Goal: Contribute content: Contribute content

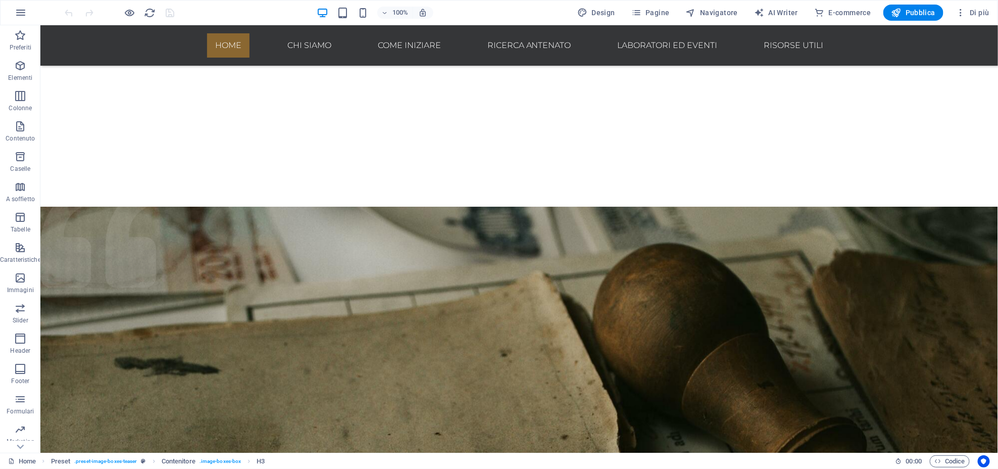
scroll to position [362, 0]
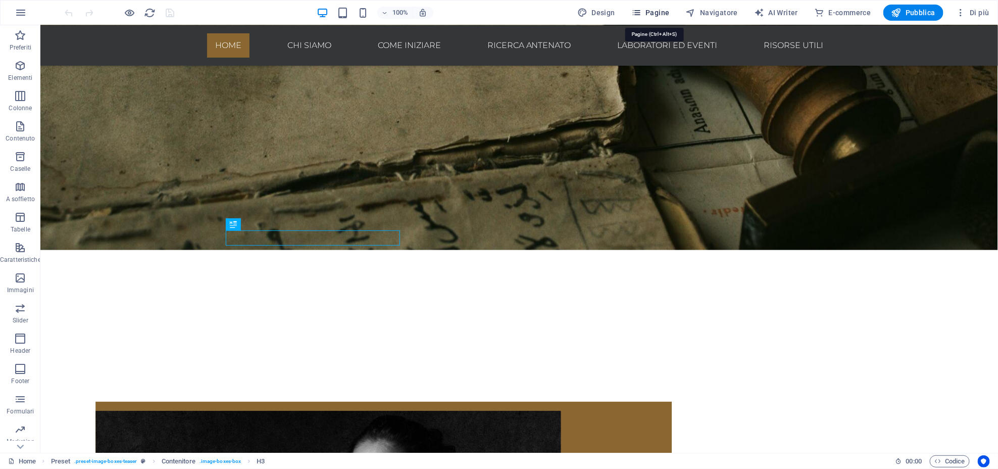
click at [646, 13] on span "Pagine" at bounding box center [650, 13] width 38 height 10
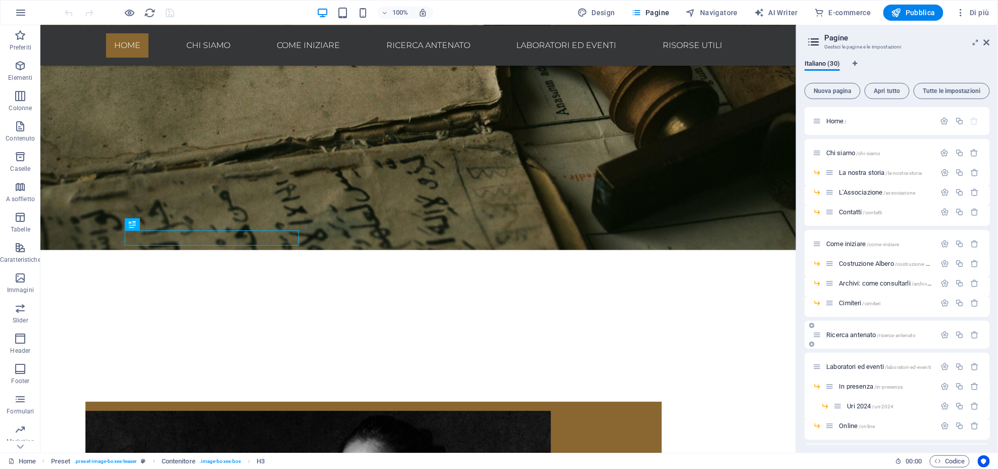
click at [840, 337] on span "Ricerca antenato /ricerca-antenato" at bounding box center [870, 335] width 89 height 8
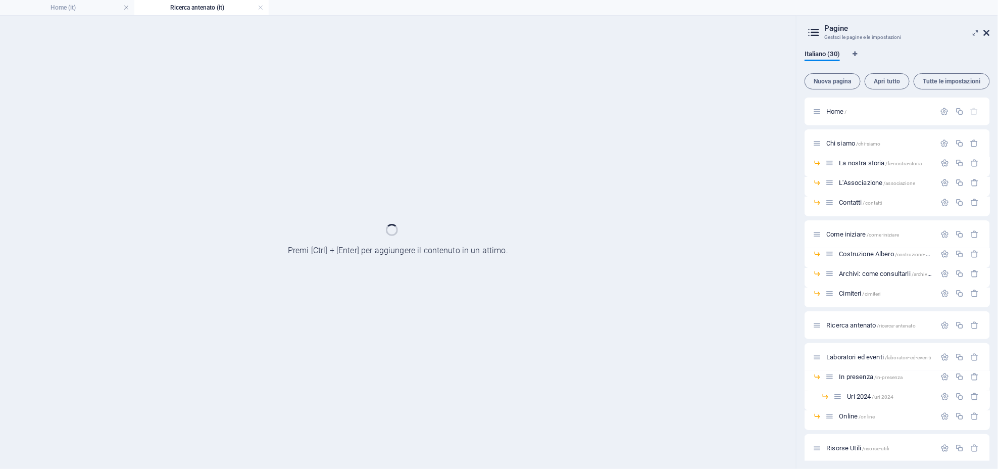
click at [987, 32] on icon at bounding box center [986, 33] width 6 height 8
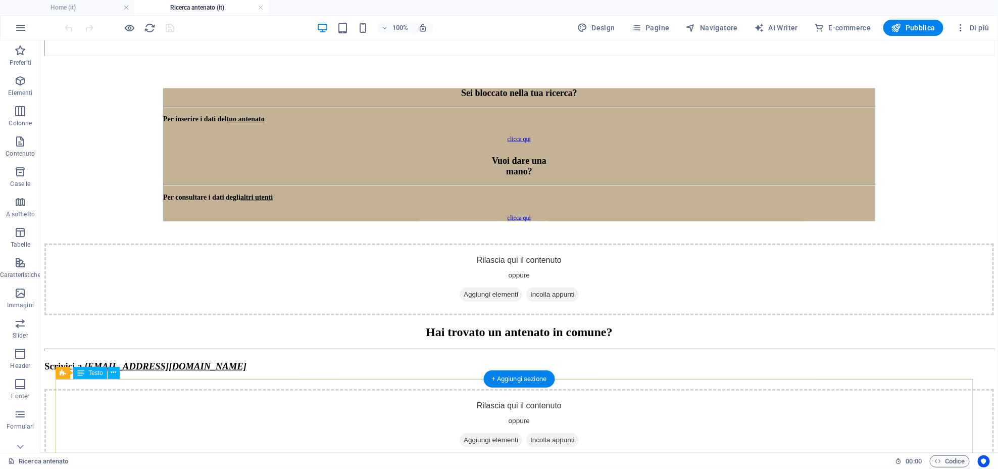
scroll to position [1212, 0]
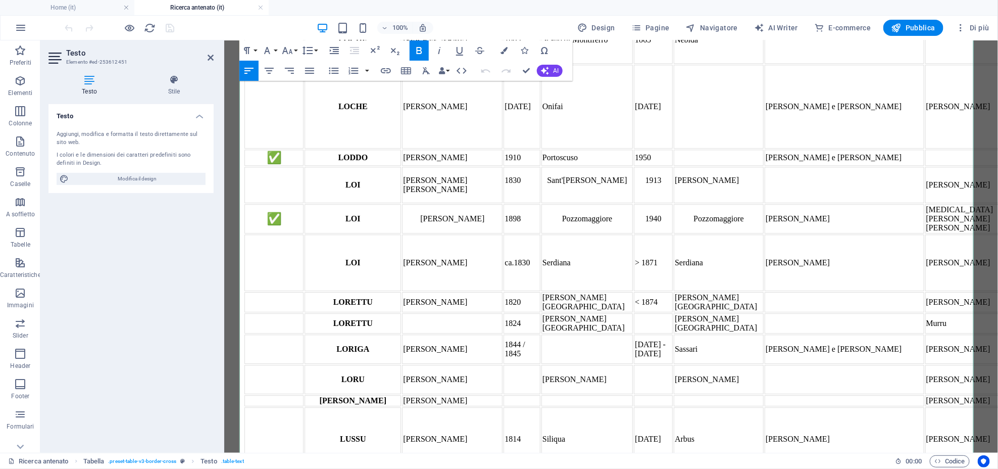
scroll to position [8821, 0]
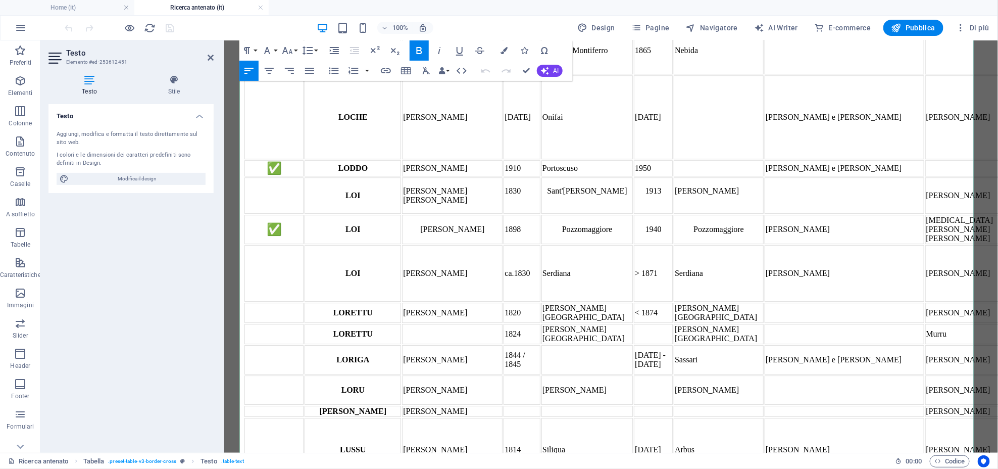
click at [320, 215] on icon "button" at bounding box center [316, 214] width 10 height 7
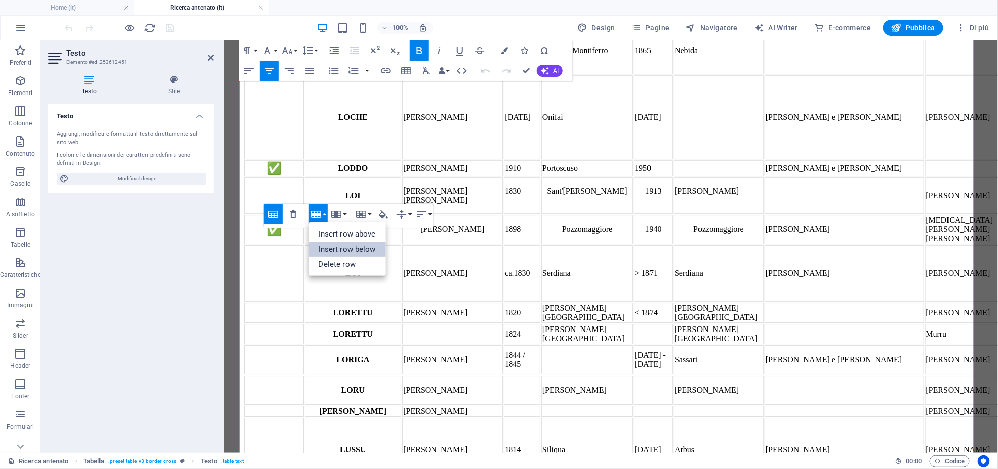
click at [342, 247] on link "Insert row below" at bounding box center [346, 248] width 77 height 15
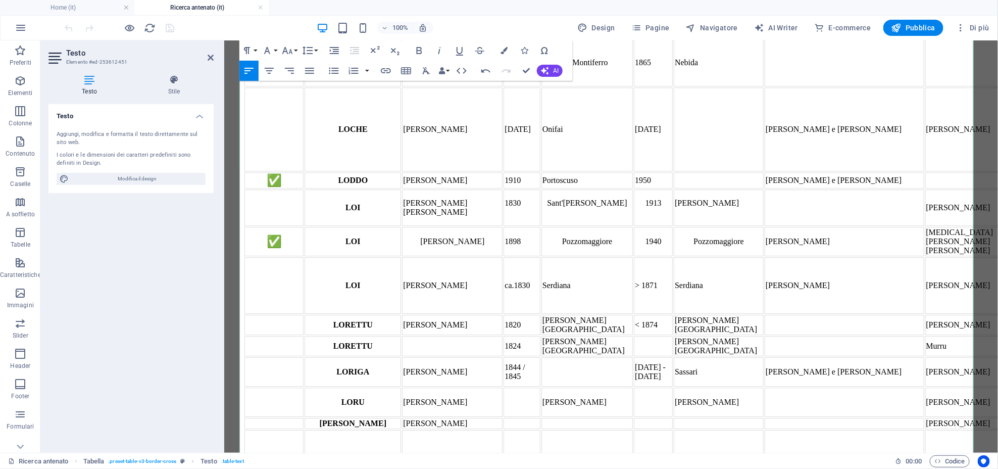
scroll to position [0, 1]
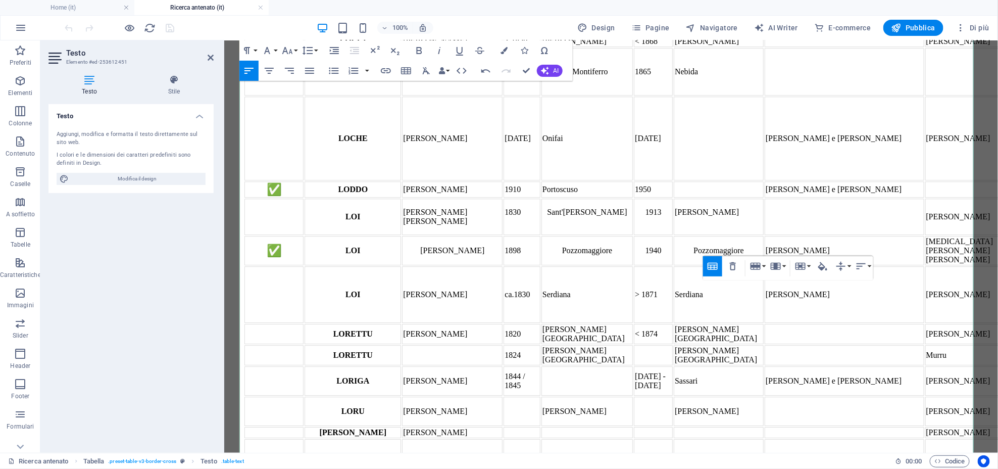
scroll to position [0, 3]
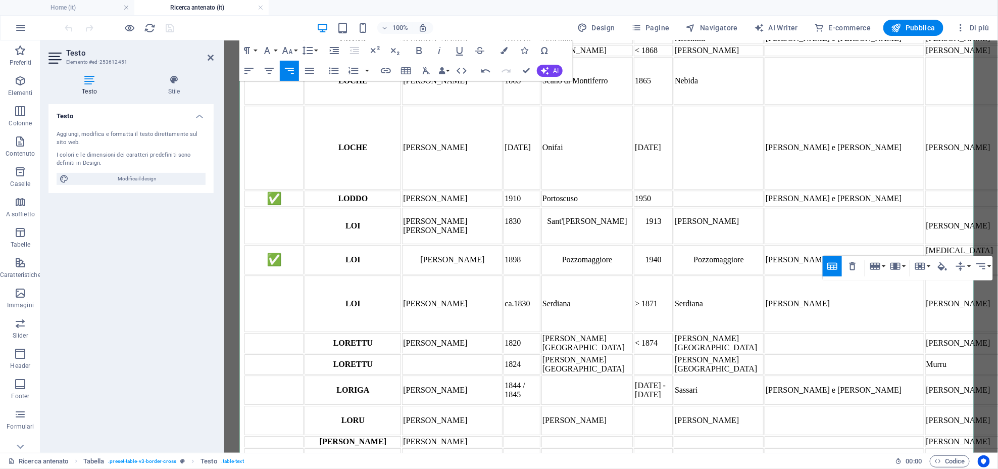
scroll to position [393, 3]
drag, startPoint x: 904, startPoint y: 301, endPoint x: 969, endPoint y: 301, distance: 65.6
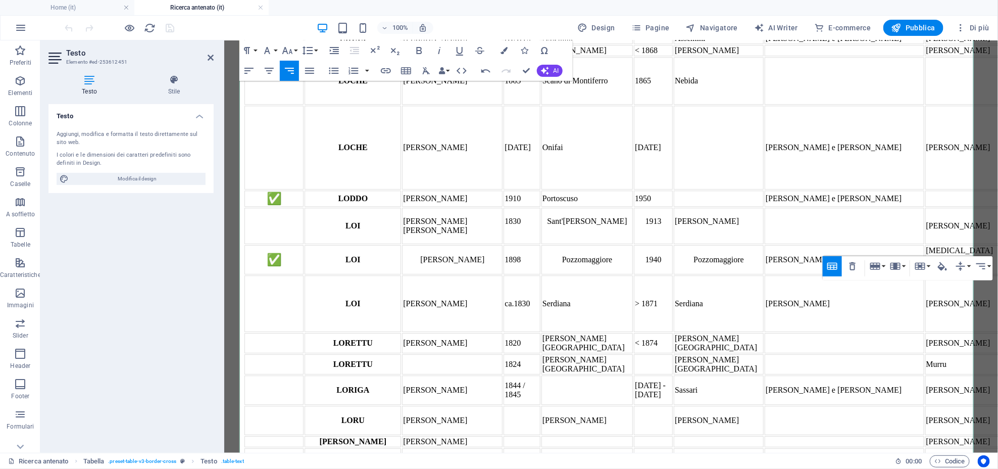
drag, startPoint x: 938, startPoint y: 330, endPoint x: 969, endPoint y: 351, distance: 38.1
drag, startPoint x: 939, startPoint y: 331, endPoint x: 967, endPoint y: 349, distance: 33.2
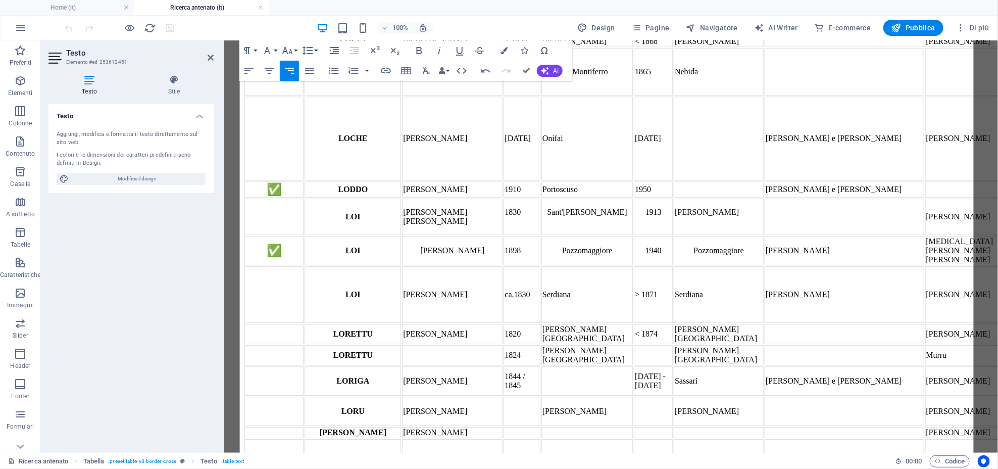
click at [269, 68] on icon "button" at bounding box center [269, 71] width 9 height 6
click at [423, 51] on icon "button" at bounding box center [419, 50] width 12 height 12
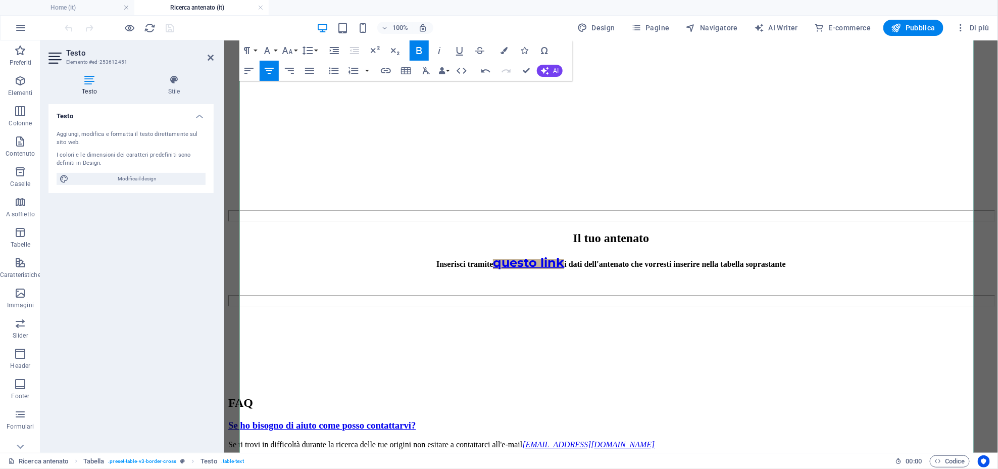
scroll to position [17671, 0]
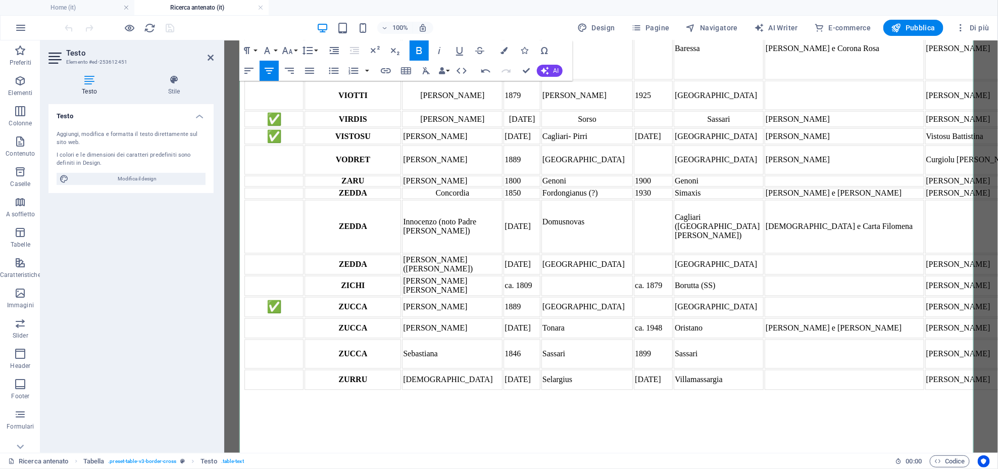
click at [314, 227] on icon "button" at bounding box center [316, 229] width 10 height 7
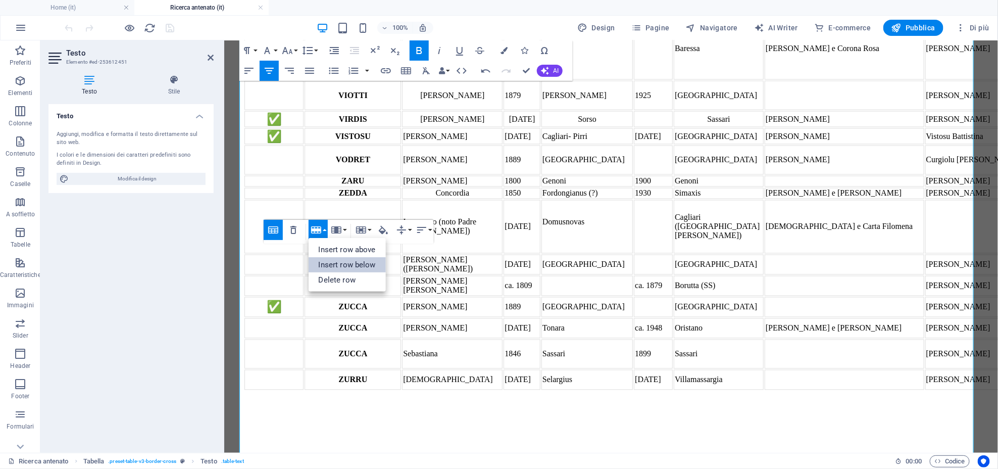
click at [327, 257] on link "Insert row below" at bounding box center [346, 264] width 77 height 15
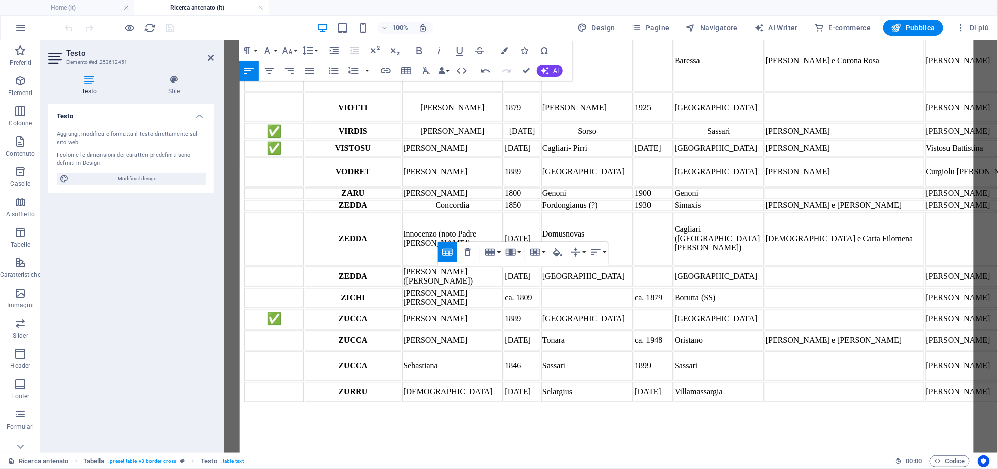
scroll to position [0, 4]
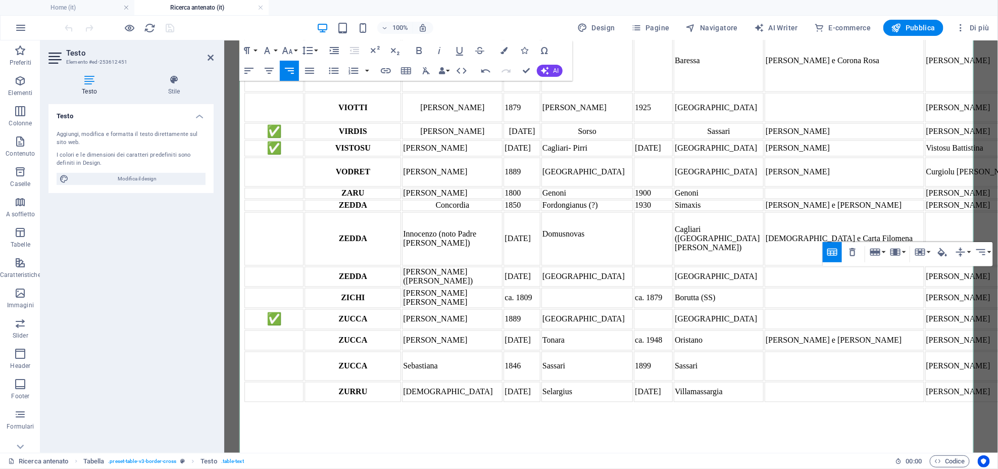
scroll to position [0, 1]
click at [269, 73] on icon "button" at bounding box center [269, 71] width 9 height 6
click at [427, 49] on button "Bold" at bounding box center [418, 50] width 19 height 20
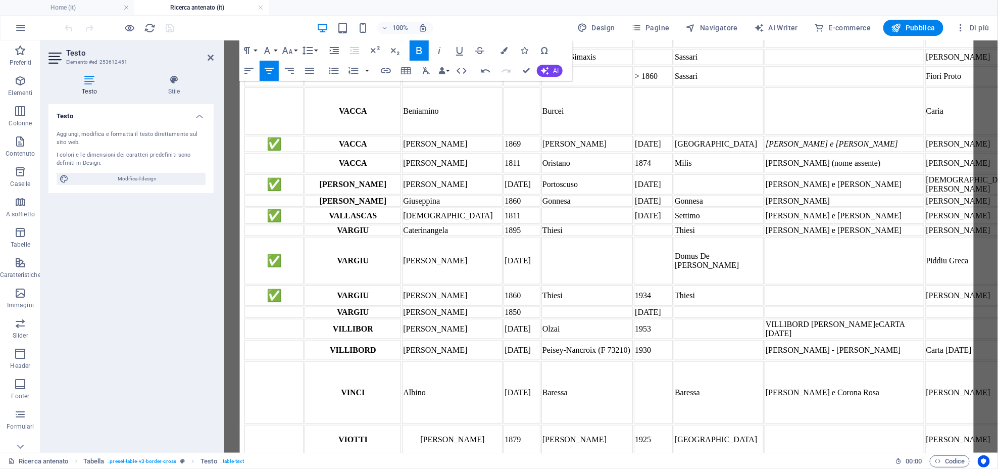
scroll to position [17335, 0]
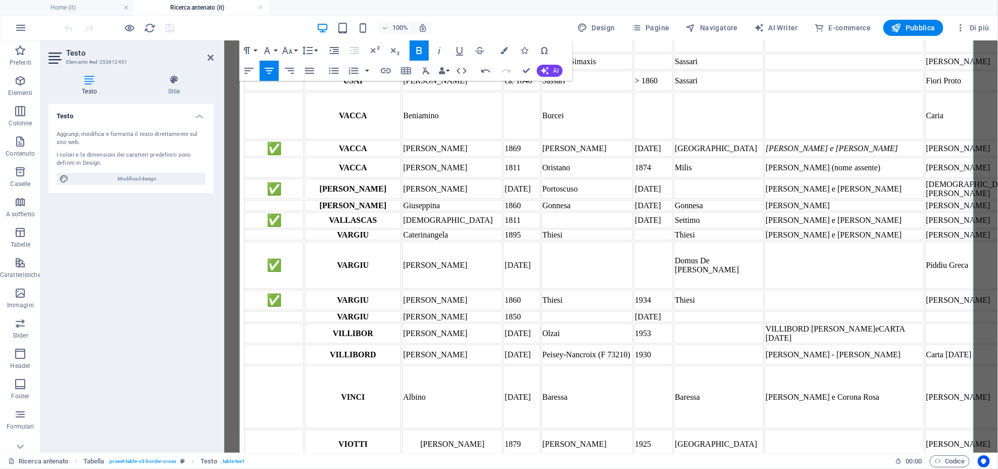
click at [324, 259] on button "Row" at bounding box center [317, 257] width 19 height 20
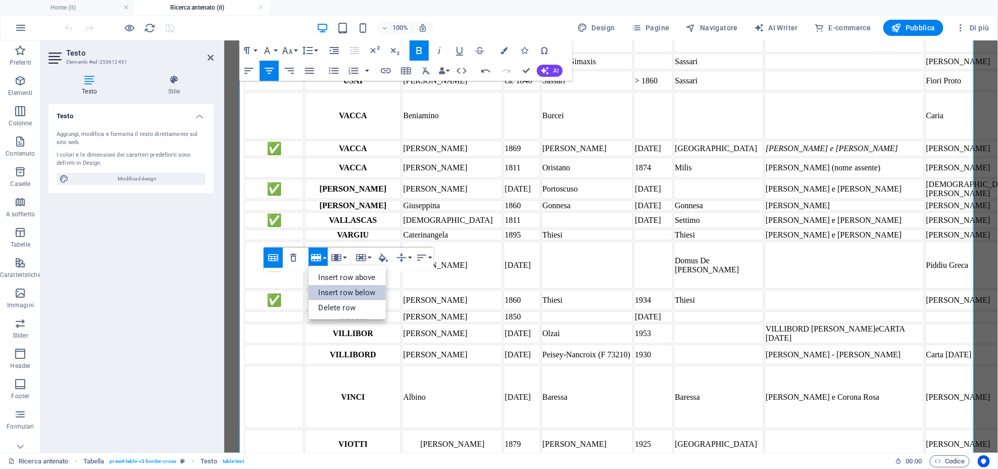
click at [333, 291] on link "Insert row below" at bounding box center [346, 292] width 77 height 15
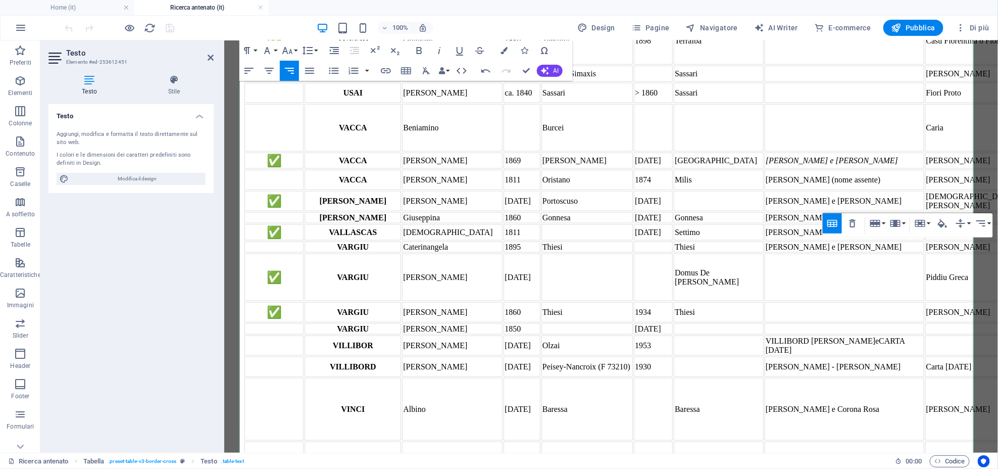
click at [266, 69] on icon "button" at bounding box center [269, 71] width 12 height 12
click at [417, 52] on icon "button" at bounding box center [420, 50] width 6 height 7
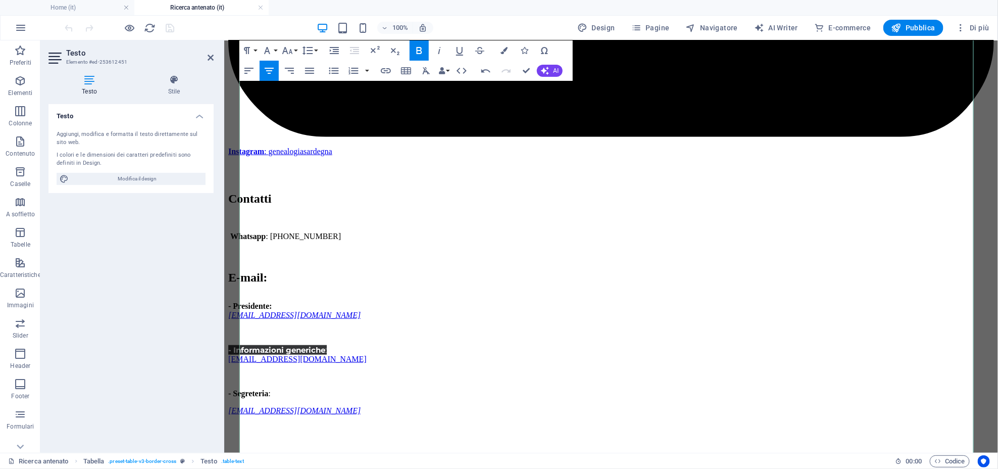
scroll to position [21058, 0]
click at [313, 239] on icon "button" at bounding box center [316, 240] width 10 height 7
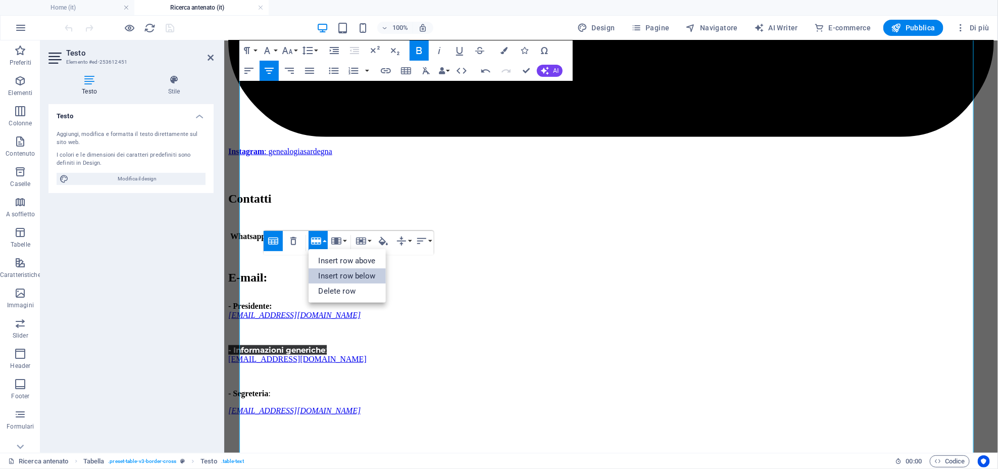
click at [345, 278] on link "Insert row below" at bounding box center [346, 275] width 77 height 15
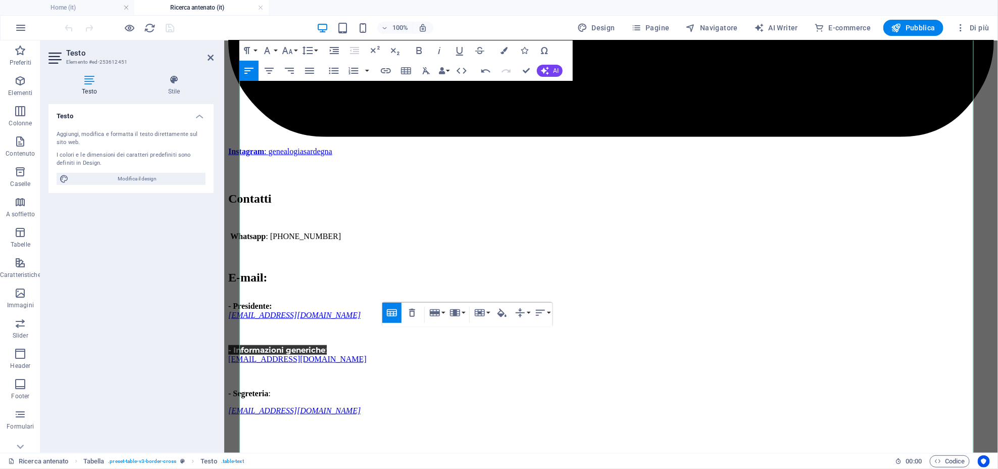
scroll to position [0, 3]
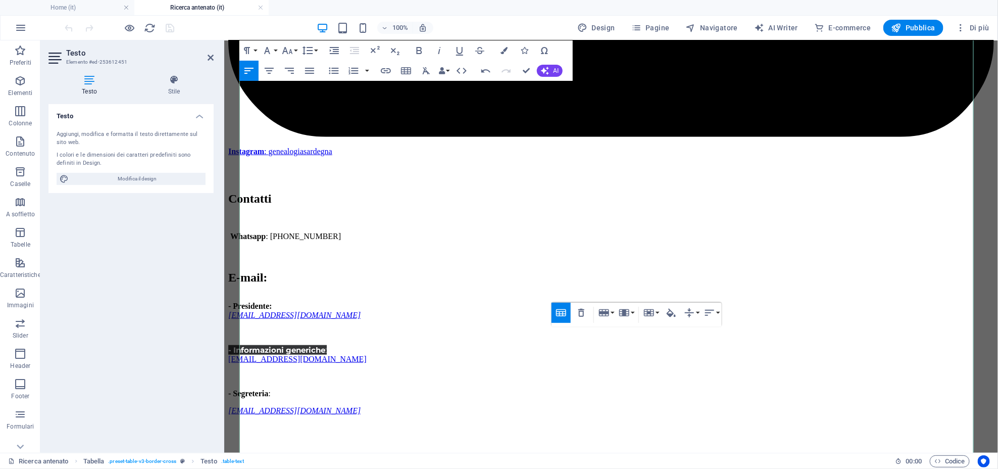
scroll to position [0, 3]
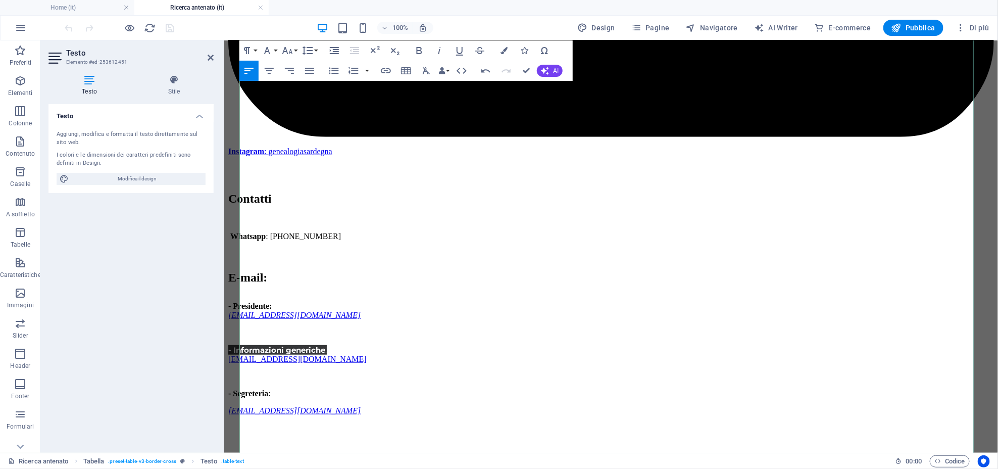
click at [279, 72] on div "Align Left Align Center Align Right Align Justify" at bounding box center [279, 71] width 80 height 20
click at [265, 72] on icon "button" at bounding box center [269, 71] width 12 height 12
click at [418, 47] on icon "button" at bounding box center [420, 50] width 6 height 7
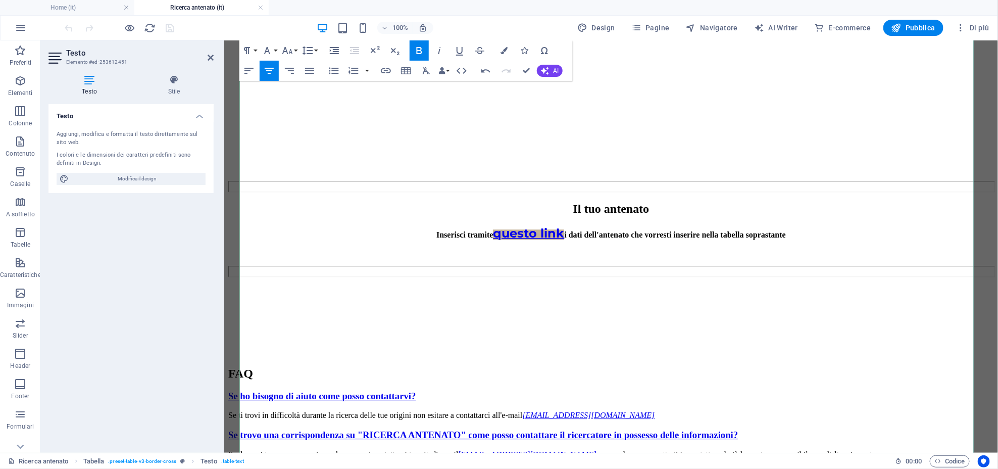
scroll to position [18163, 0]
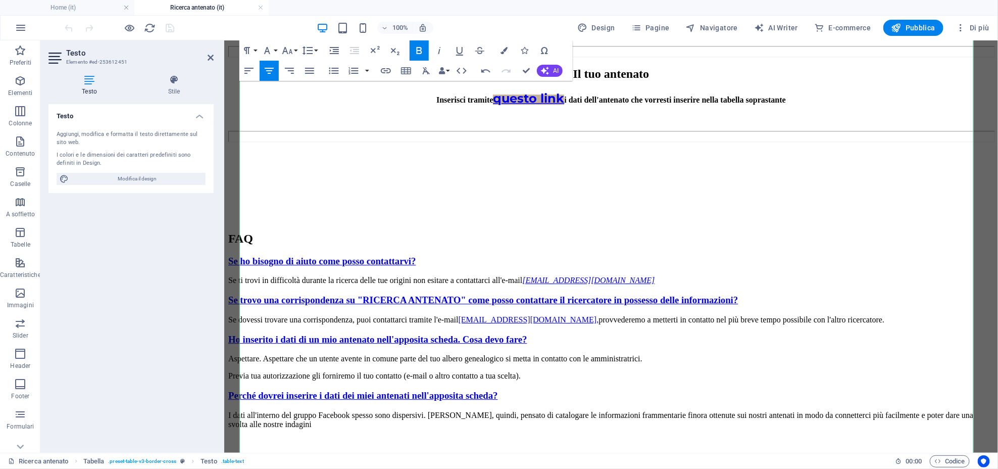
click at [320, 239] on icon "button" at bounding box center [316, 234] width 12 height 12
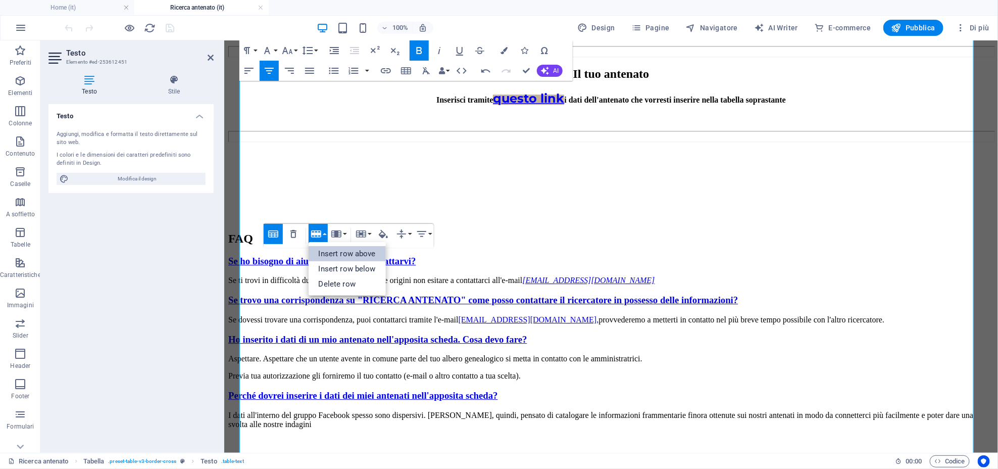
click at [346, 258] on link "Insert row above" at bounding box center [346, 253] width 77 height 15
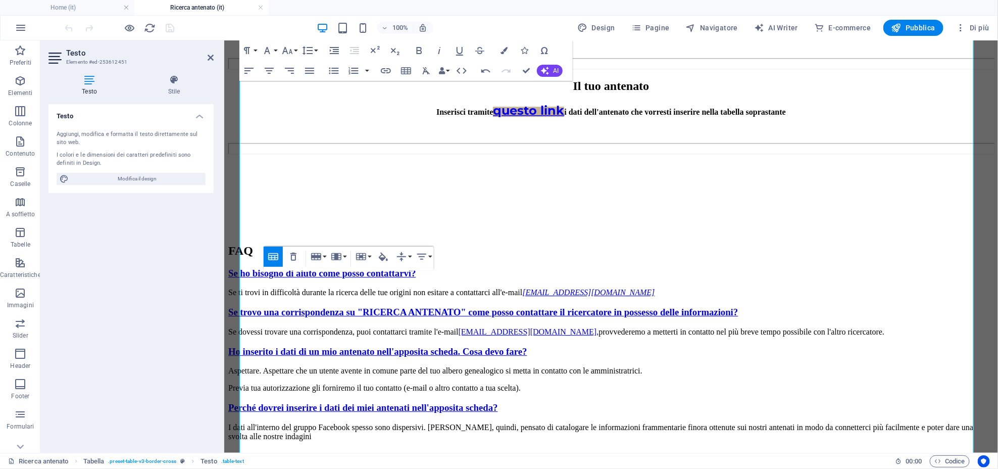
click at [349, 271] on div "Table Header Remove Table Row Insert row above Insert row below Delete row Colu…" at bounding box center [349, 258] width 170 height 24
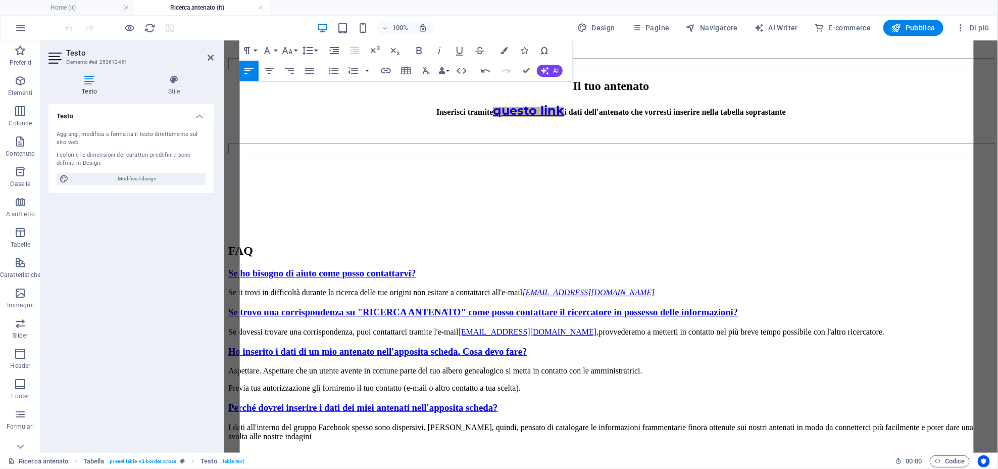
click at [419, 55] on icon "button" at bounding box center [419, 50] width 12 height 12
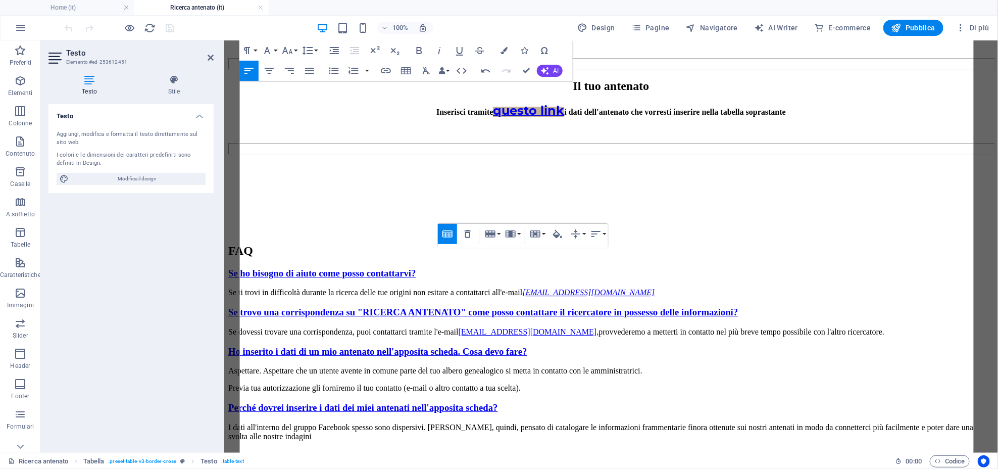
scroll to position [0, 1]
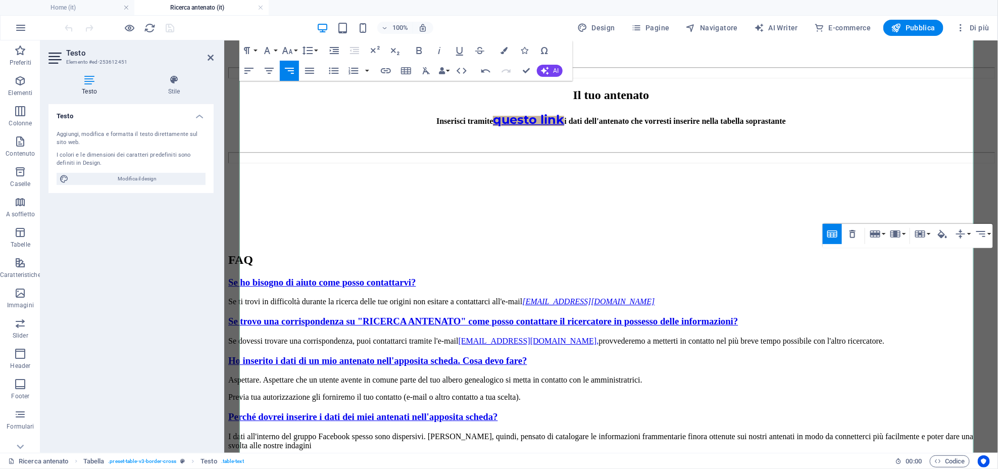
scroll to position [1, 1]
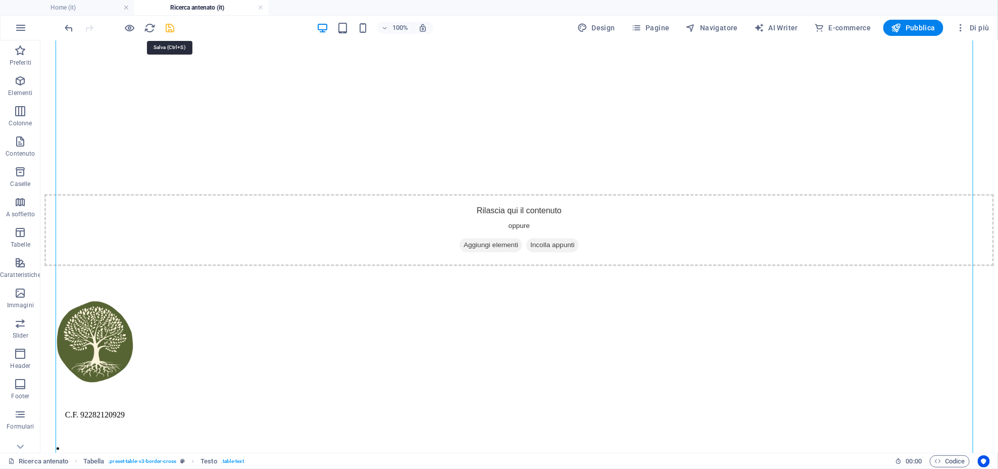
click at [172, 26] on icon "save" at bounding box center [171, 28] width 12 height 12
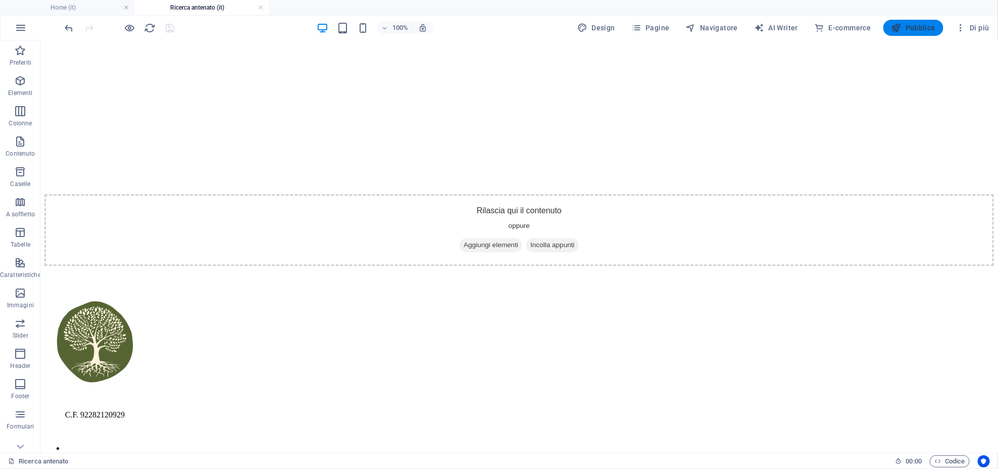
click at [916, 26] on span "Pubblica" at bounding box center [913, 28] width 44 height 10
